Goal: Task Accomplishment & Management: Manage account settings

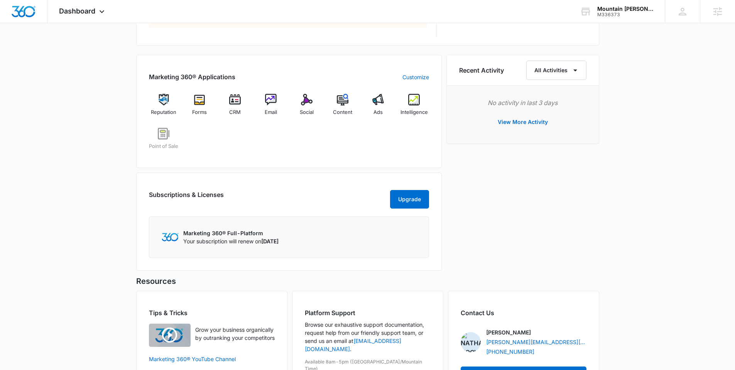
scroll to position [505, 0]
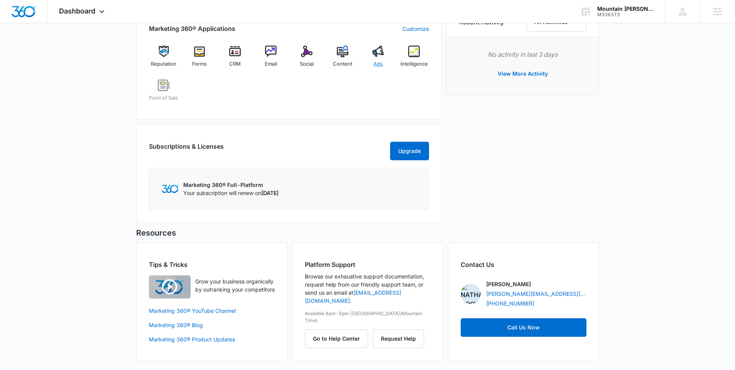
click at [379, 60] on span "Ads" at bounding box center [378, 64] width 9 height 8
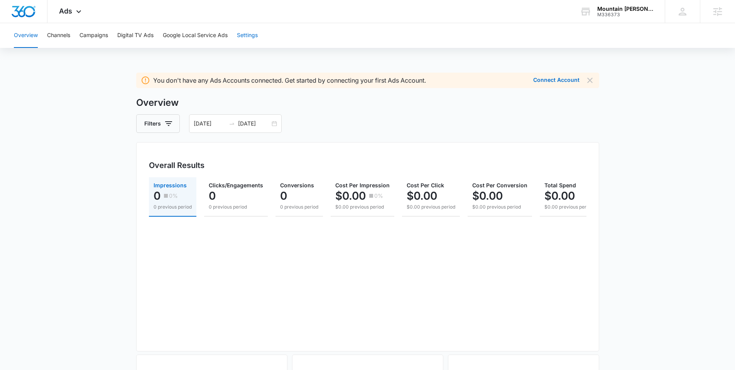
click at [256, 42] on button "Settings" at bounding box center [247, 35] width 21 height 25
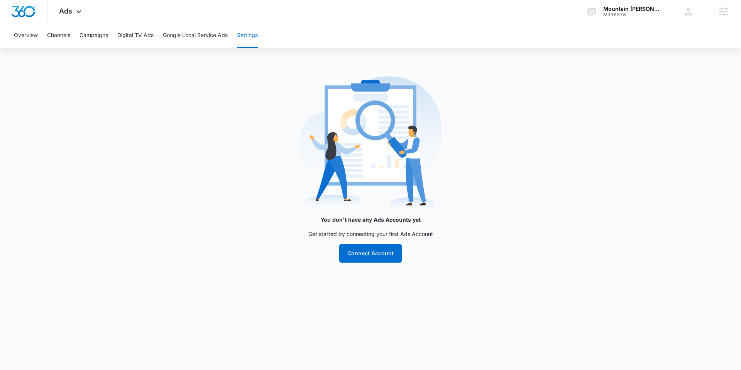
click at [243, 78] on div "You don't have any Ads Accounts yet Get started by connecting your first Ads Ac…" at bounding box center [370, 172] width 309 height 199
click at [76, 16] on icon at bounding box center [78, 13] width 9 height 9
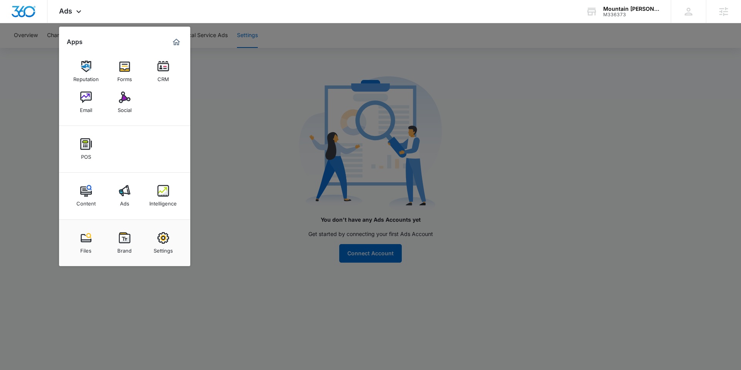
click at [162, 193] on img at bounding box center [163, 191] width 12 height 12
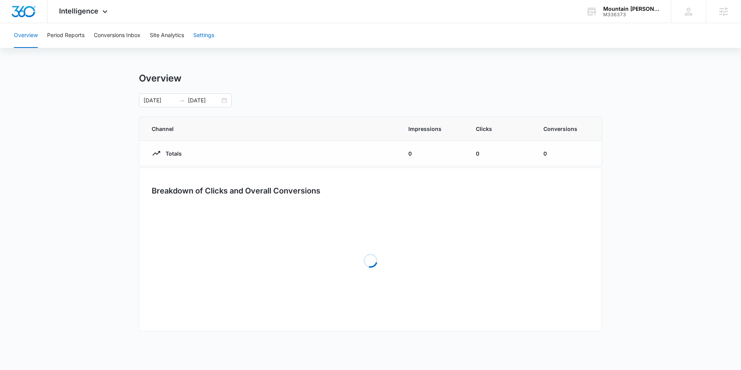
click at [207, 37] on button "Settings" at bounding box center [203, 35] width 21 height 25
